Goal: Complete application form: Complete application form

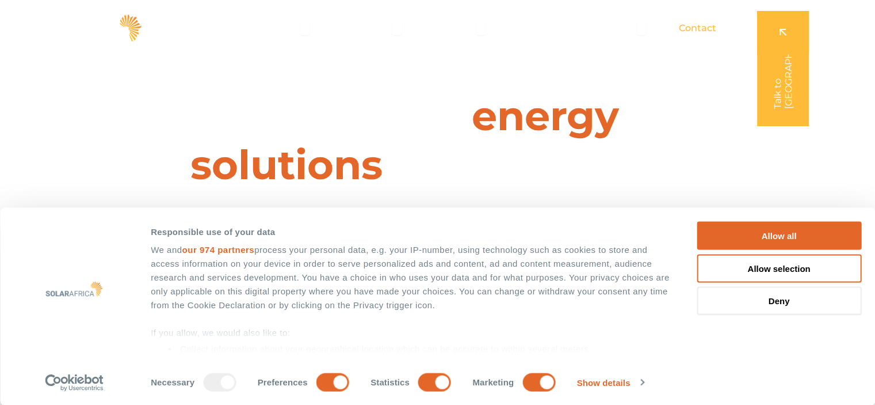
click at [711, 22] on span "Contact" at bounding box center [697, 28] width 37 height 14
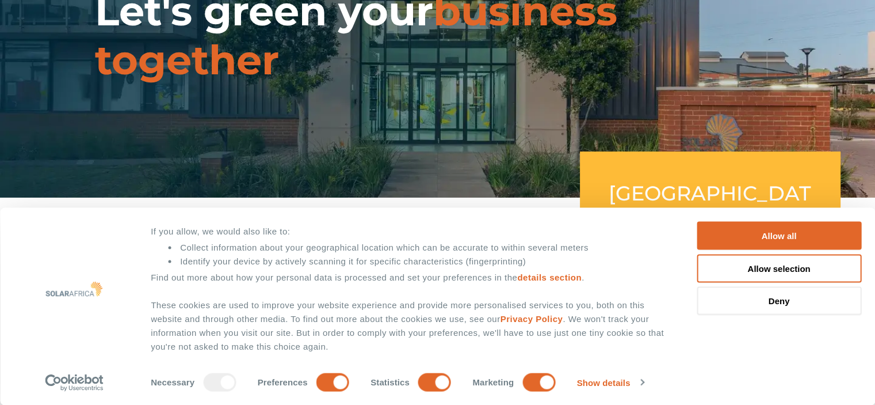
scroll to position [132, 0]
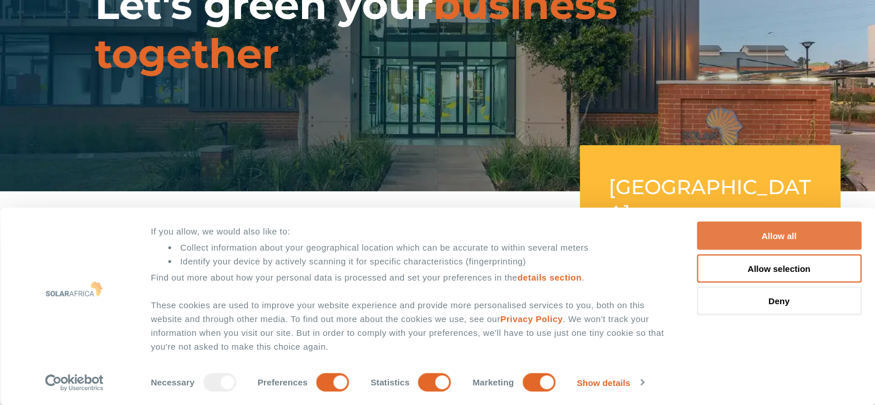
click at [785, 242] on button "Allow all" at bounding box center [779, 236] width 165 height 28
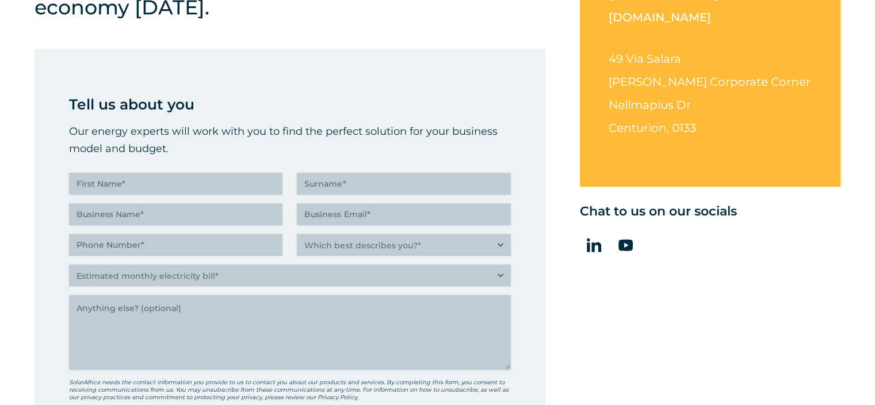
scroll to position [411, 0]
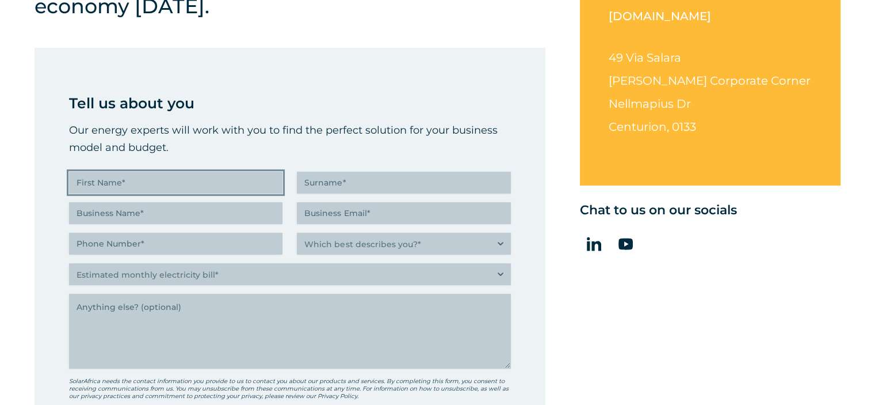
click at [170, 176] on input "First Name (Required)" at bounding box center [176, 182] width 214 height 22
type input "P"
type input "BARRY"
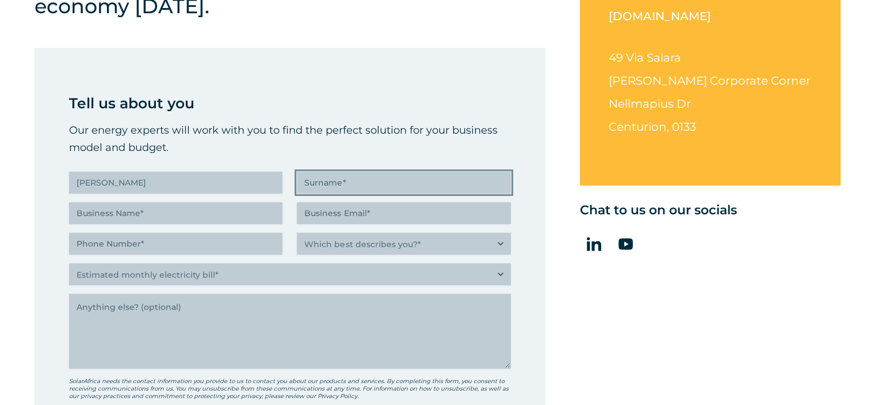
click at [344, 182] on input "Surname (Required)" at bounding box center [404, 182] width 214 height 22
type input "MORGAN"
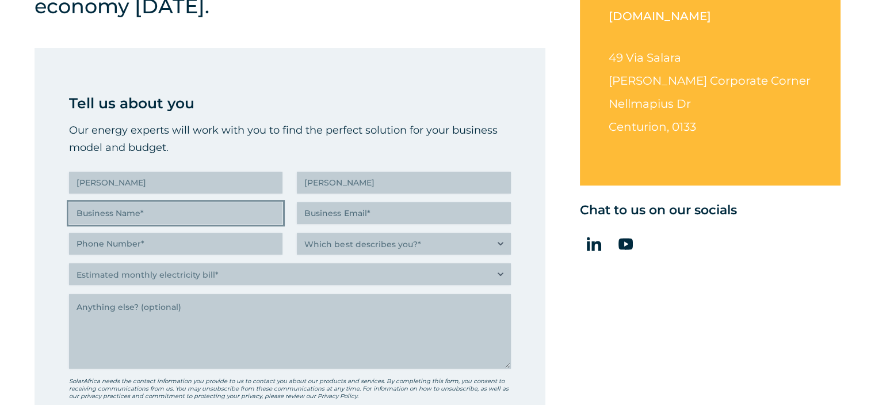
click at [196, 216] on input "Business Name (Required)" at bounding box center [176, 213] width 214 height 22
type input "COG"
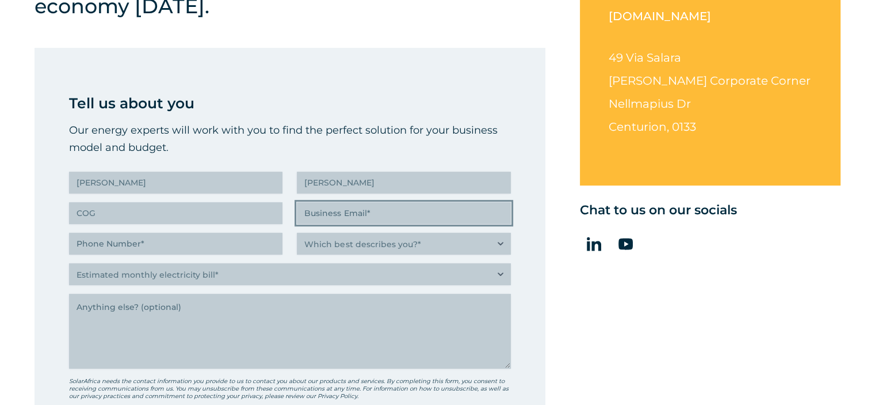
click at [332, 218] on input "Business Email (Required)" at bounding box center [404, 213] width 214 height 22
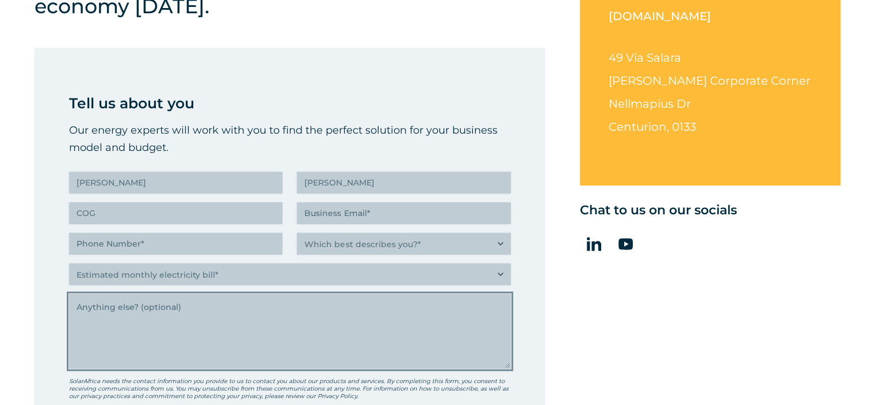
click at [205, 338] on textarea "Anything else" at bounding box center [290, 331] width 442 height 75
paste textarea "I need a quote, please can I send it to this email?"
type textarea "I need a quote, please can I send it to this email?"
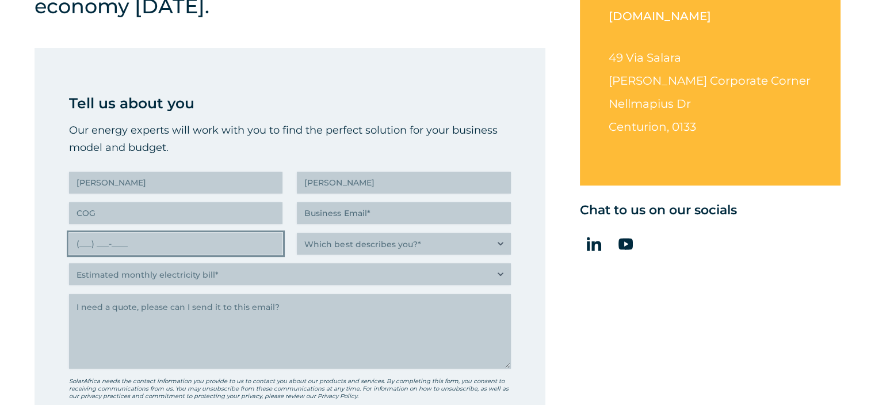
click at [153, 243] on input "(___) ___-____" at bounding box center [176, 244] width 214 height 22
type input "(083) 553-6366"
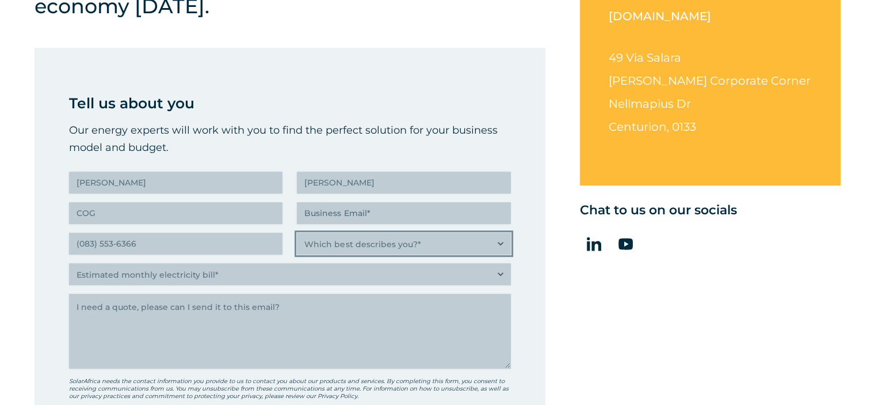
click at [347, 243] on select "Which best describes you?* Researching and identifying the best energy solution…" at bounding box center [404, 244] width 214 height 22
select select "Researching and identifying the best energy solutions on behalf of the business…"
click at [297, 233] on select "Which best describes you?* Researching and identifying the best energy solution…" at bounding box center [404, 244] width 214 height 22
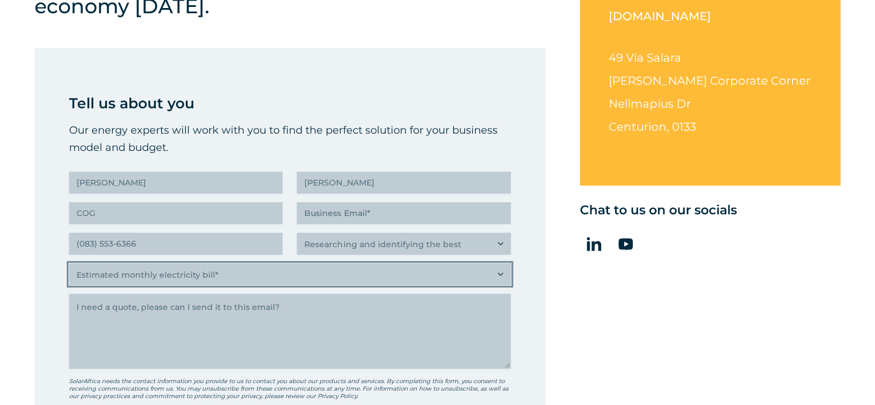
click at [338, 282] on select "Estimated monthly electricity bill* Less than R500K More than R500K" at bounding box center [290, 274] width 442 height 22
select select "More than R500K"
click at [69, 263] on select "Estimated monthly electricity bill* Less than R500K More than R500K" at bounding box center [290, 274] width 442 height 22
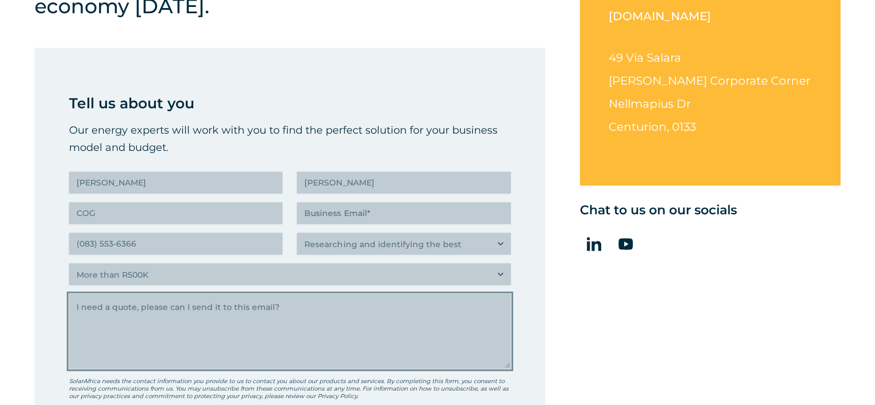
click at [244, 344] on textarea "I need a quote, please can I send it to this email?" at bounding box center [290, 331] width 442 height 75
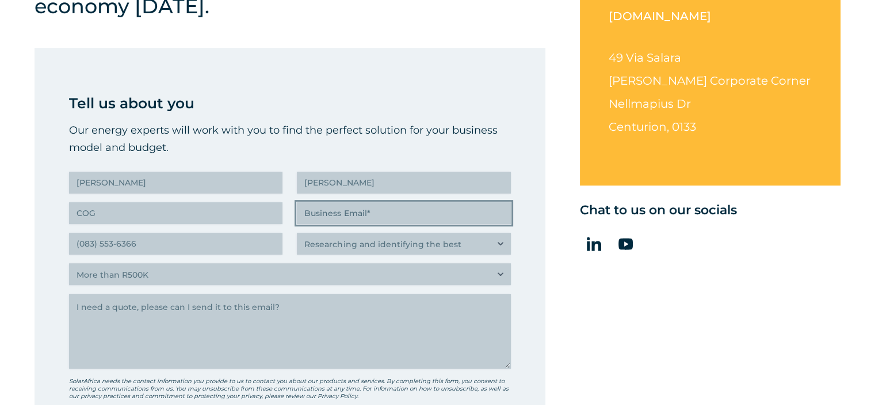
click at [377, 214] on input "Business Email (Required)" at bounding box center [404, 213] width 214 height 22
paste input "barrymorgan@energyoilsandgas.com"
type input "barrymorgan@energyoilsandgas.com"
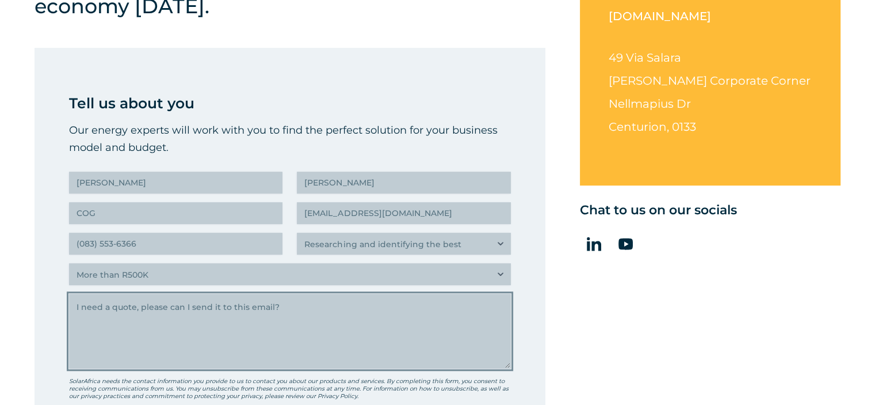
click at [348, 327] on textarea "I need a quote, please can I send it to this email?" at bounding box center [290, 331] width 442 height 75
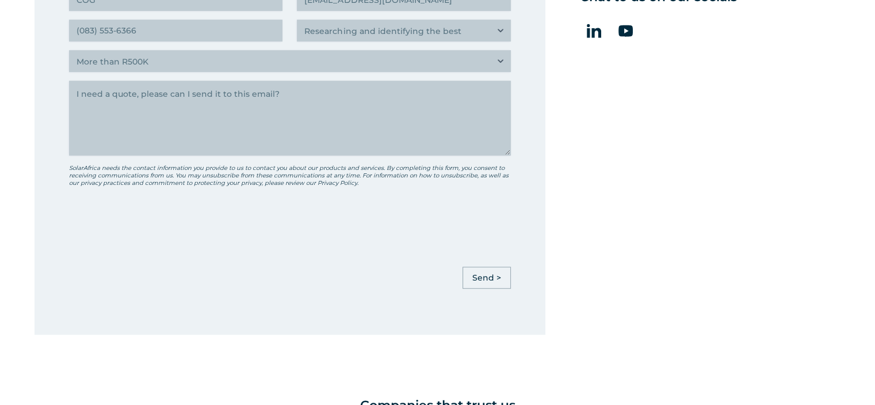
scroll to position [627, 0]
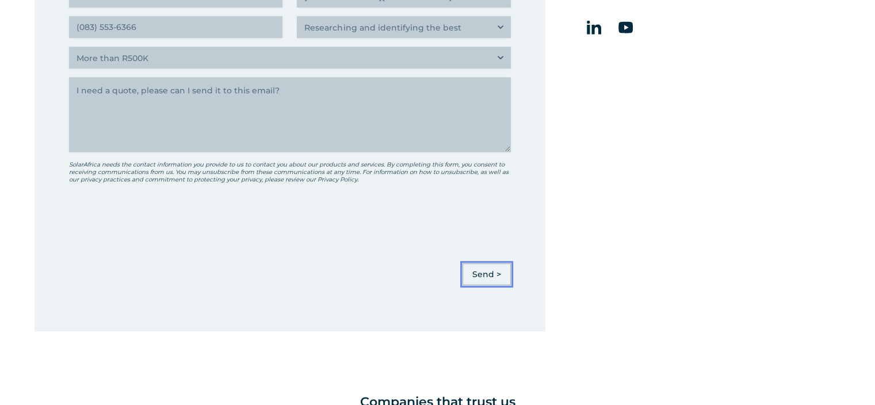
click at [490, 274] on input "Send >" at bounding box center [487, 274] width 48 height 22
